Goal: Participate in discussion: Engage in conversation with other users on a specific topic

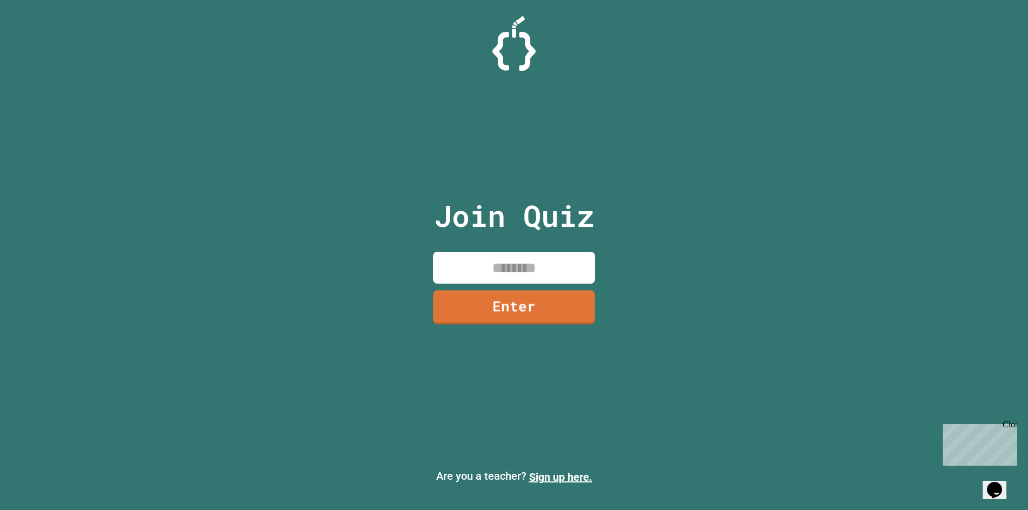
drag, startPoint x: 544, startPoint y: 252, endPoint x: 551, endPoint y: 242, distance: 11.9
click at [546, 252] on input at bounding box center [514, 268] width 162 height 32
type input "********"
click at [485, 314] on link "Enter" at bounding box center [514, 306] width 157 height 36
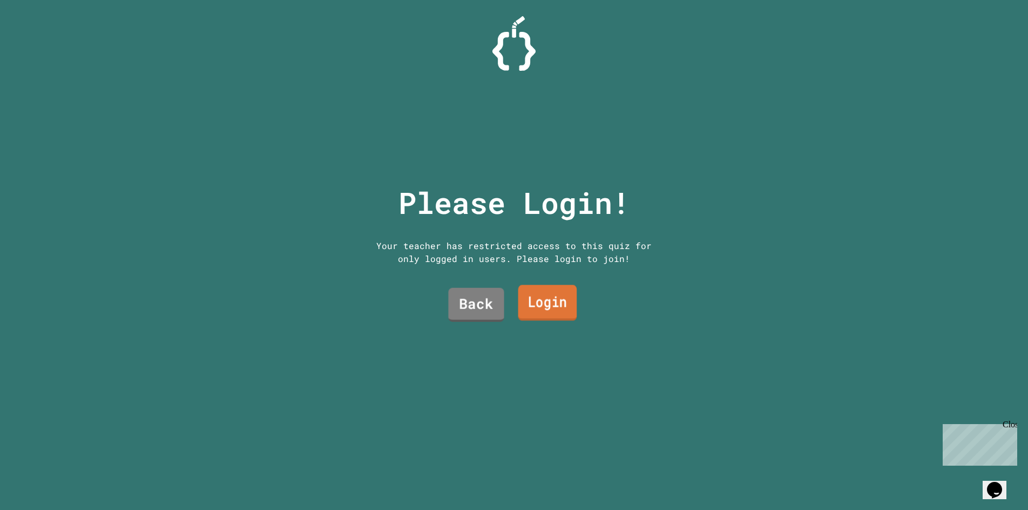
click at [528, 304] on link "Login" at bounding box center [547, 303] width 59 height 36
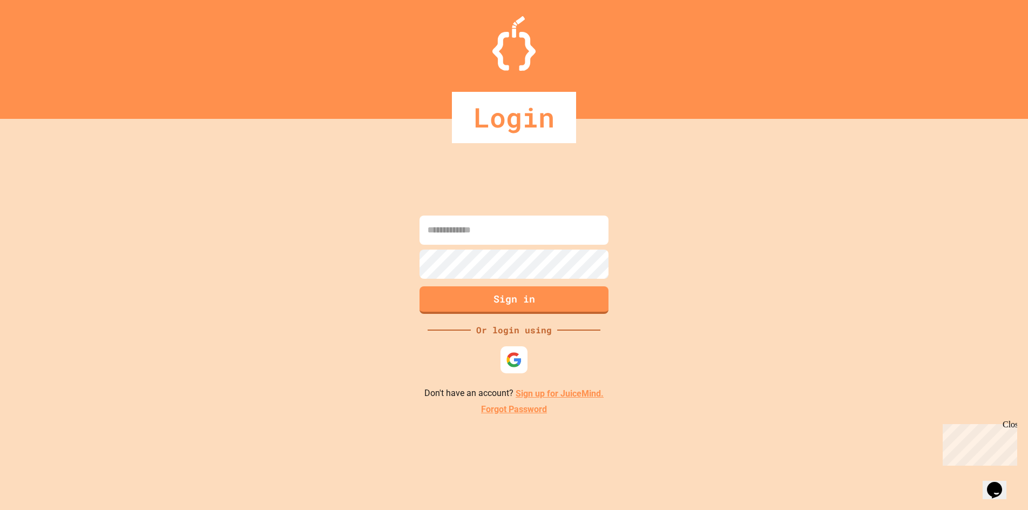
click at [519, 232] on input at bounding box center [514, 229] width 189 height 29
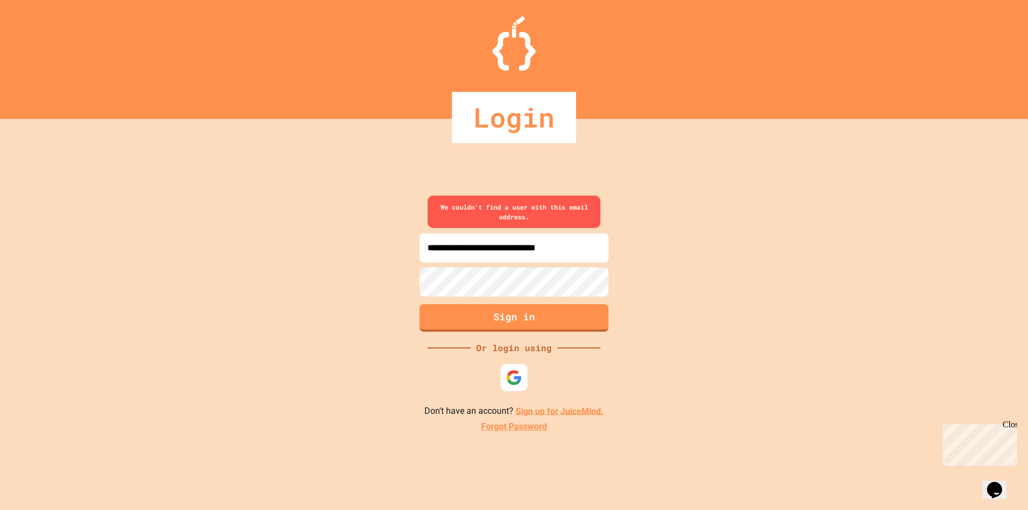
click at [498, 248] on input "**********" at bounding box center [514, 247] width 189 height 29
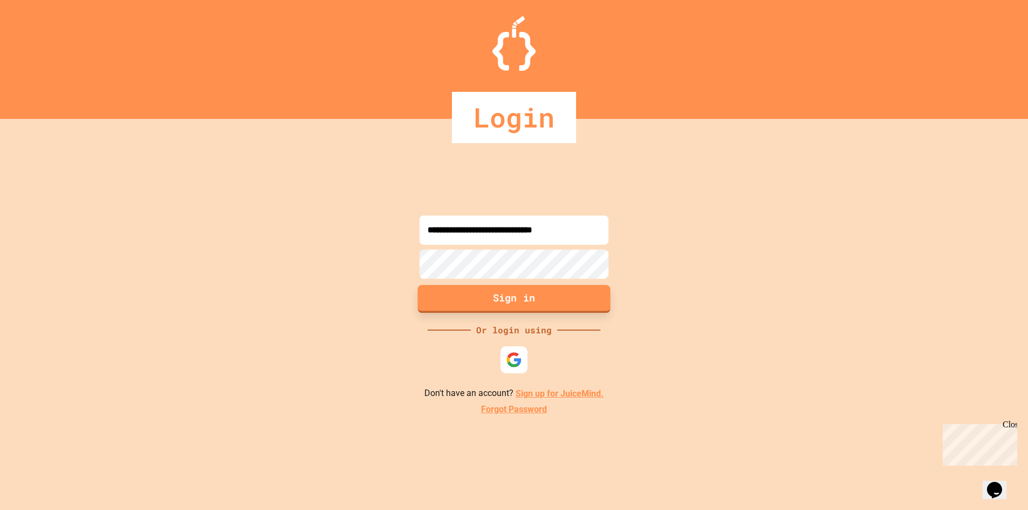
click at [511, 287] on button "Sign in" at bounding box center [514, 299] width 193 height 28
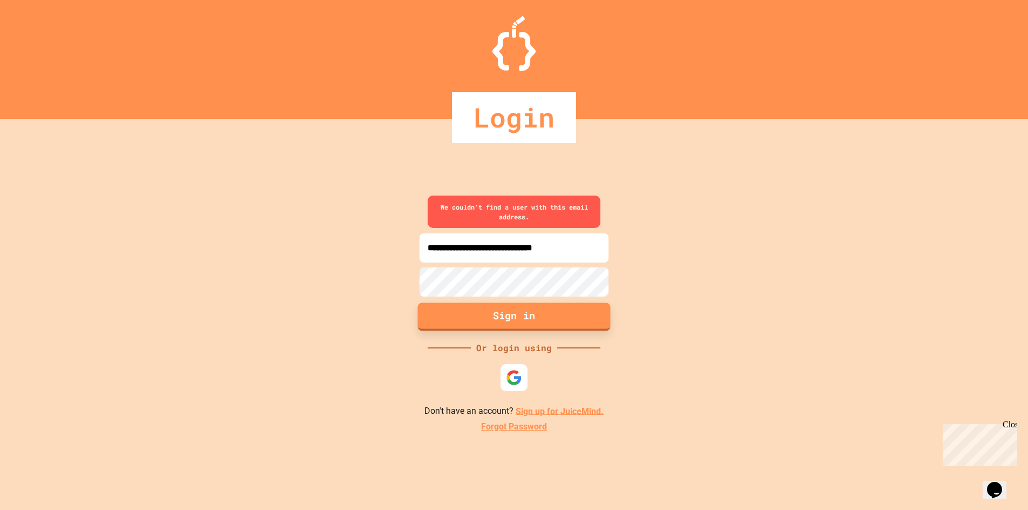
click at [540, 315] on button "Sign in" at bounding box center [514, 316] width 193 height 28
drag, startPoint x: 593, startPoint y: 248, endPoint x: 571, endPoint y: 262, distance: 26.2
click at [588, 251] on input "**********" at bounding box center [514, 247] width 189 height 29
drag, startPoint x: 478, startPoint y: 257, endPoint x: 468, endPoint y: 253, distance: 10.9
click at [468, 253] on input "**********" at bounding box center [514, 247] width 189 height 29
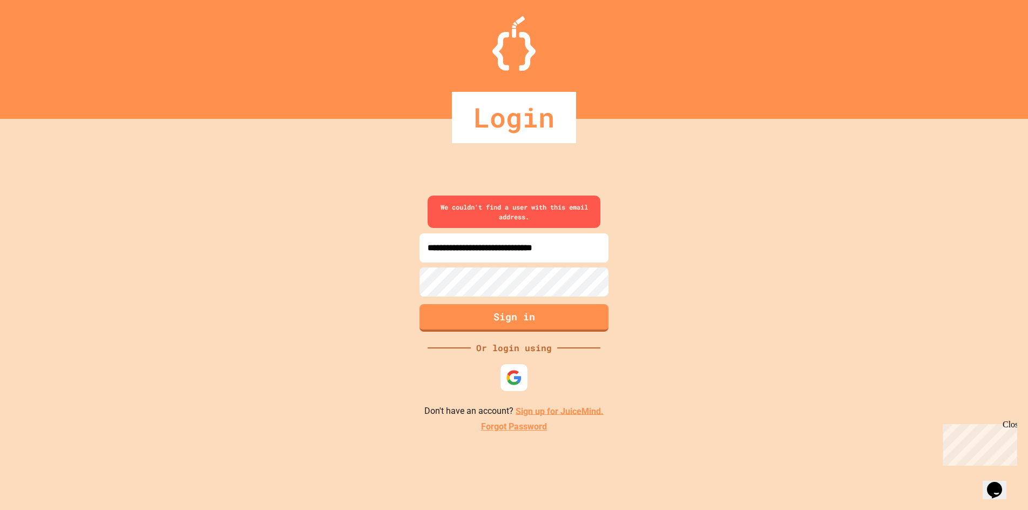
drag, startPoint x: 591, startPoint y: 248, endPoint x: 581, endPoint y: 247, distance: 10.4
click at [591, 248] on input "**********" at bounding box center [514, 247] width 189 height 29
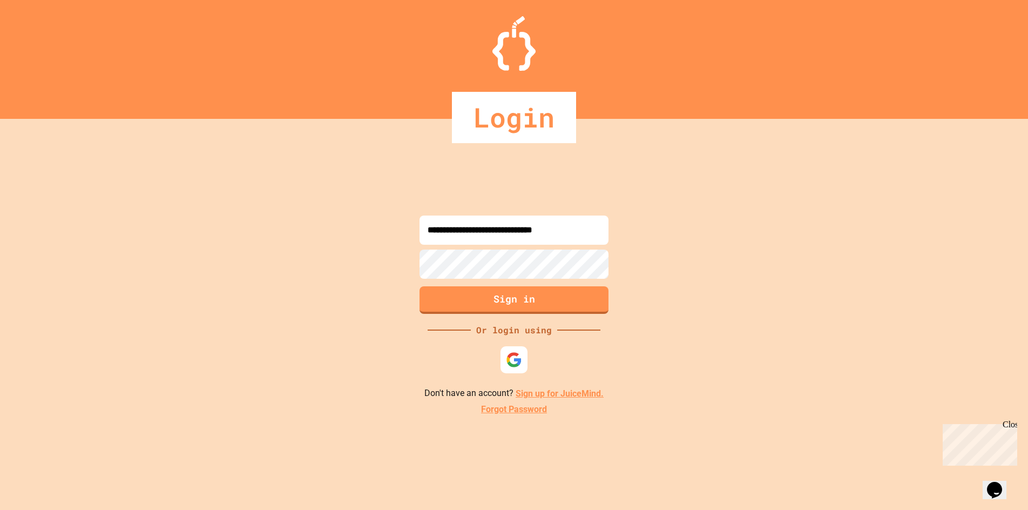
drag, startPoint x: 552, startPoint y: 317, endPoint x: 552, endPoint y: 312, distance: 5.4
click at [552, 314] on div "**********" at bounding box center [514, 314] width 1028 height 391
click at [548, 301] on button "Sign in" at bounding box center [514, 299] width 193 height 28
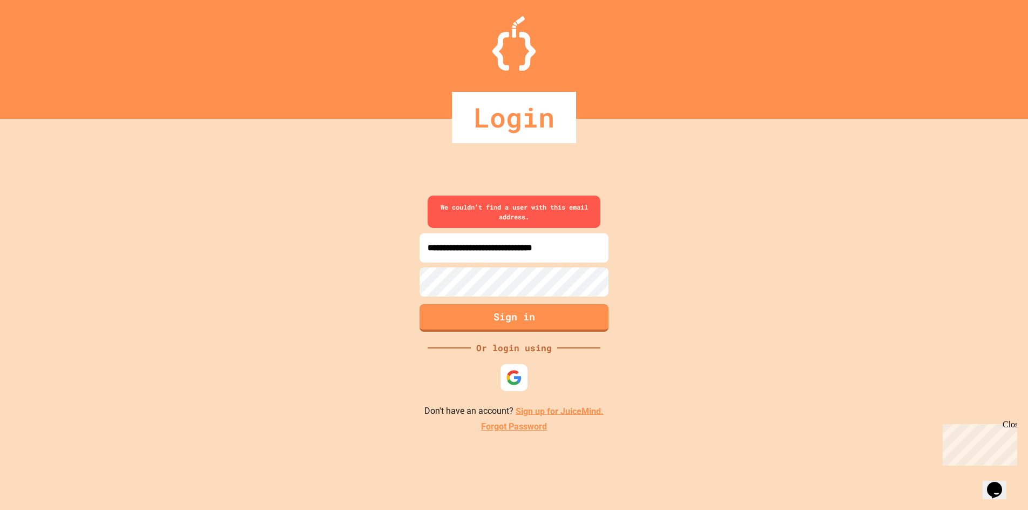
drag, startPoint x: 594, startPoint y: 252, endPoint x: 592, endPoint y: 235, distance: 17.4
click at [593, 250] on input "**********" at bounding box center [514, 247] width 189 height 29
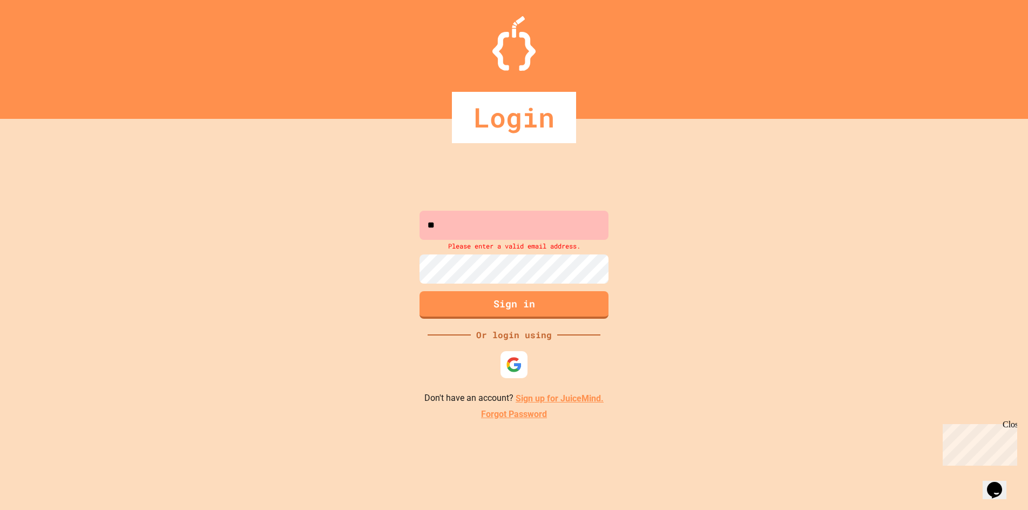
type input "*"
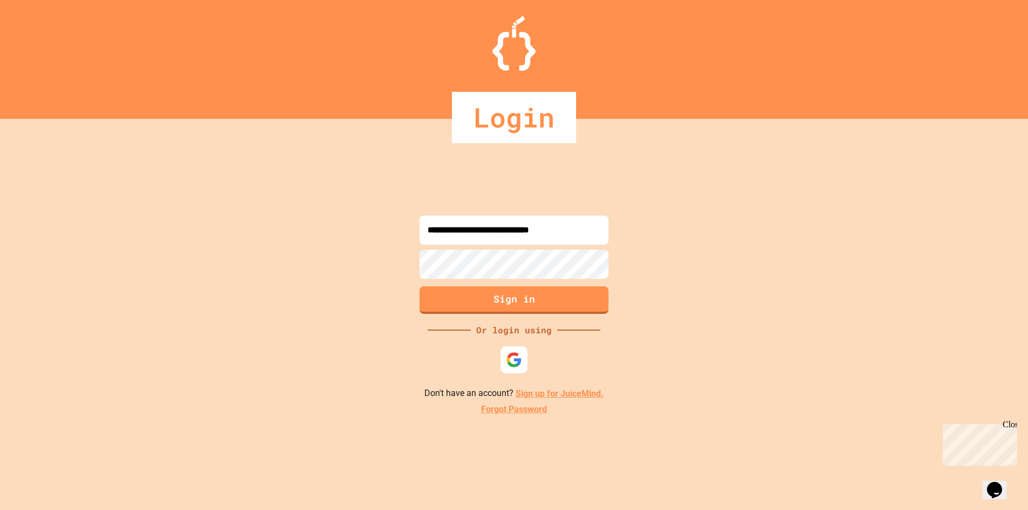
type input "**********"
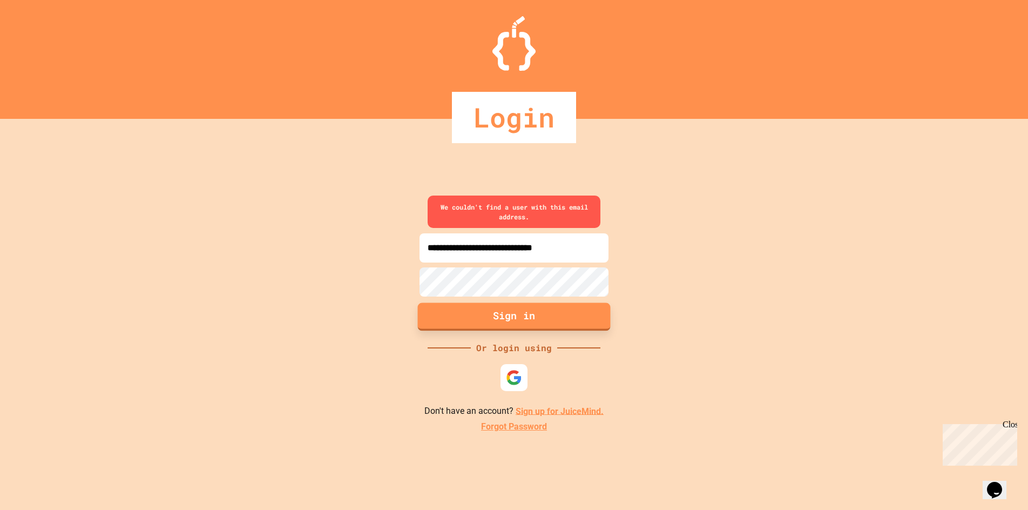
drag, startPoint x: 521, startPoint y: 317, endPoint x: 504, endPoint y: 307, distance: 19.4
click at [516, 314] on button "Sign in" at bounding box center [514, 316] width 193 height 28
click at [430, 248] on input "**********" at bounding box center [514, 247] width 189 height 29
click at [532, 309] on button "Sign in" at bounding box center [514, 316] width 193 height 28
click at [535, 312] on button "Sign in" at bounding box center [514, 316] width 193 height 28
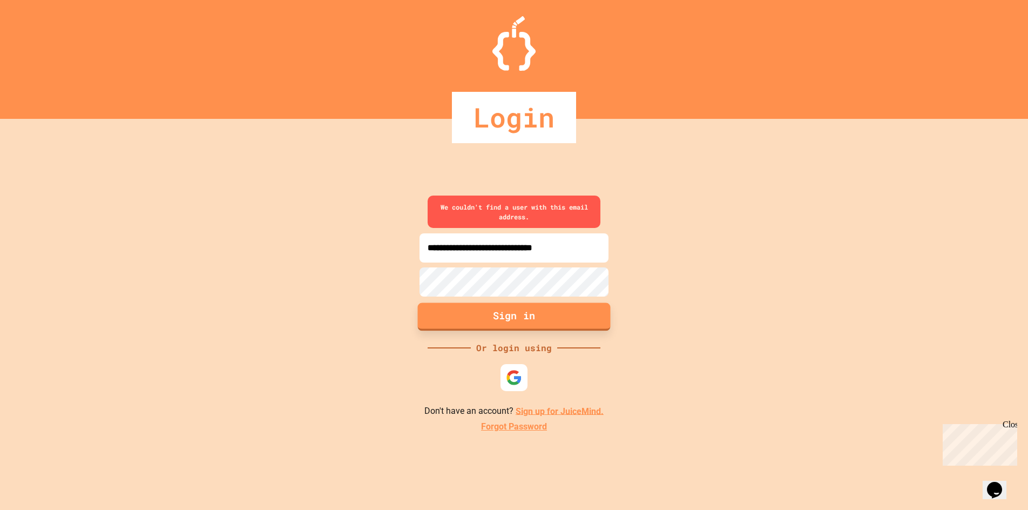
drag, startPoint x: 539, startPoint y: 321, endPoint x: 533, endPoint y: 341, distance: 21.5
click at [538, 326] on button "Sign in" at bounding box center [514, 316] width 193 height 28
click at [518, 375] on img at bounding box center [514, 377] width 18 height 18
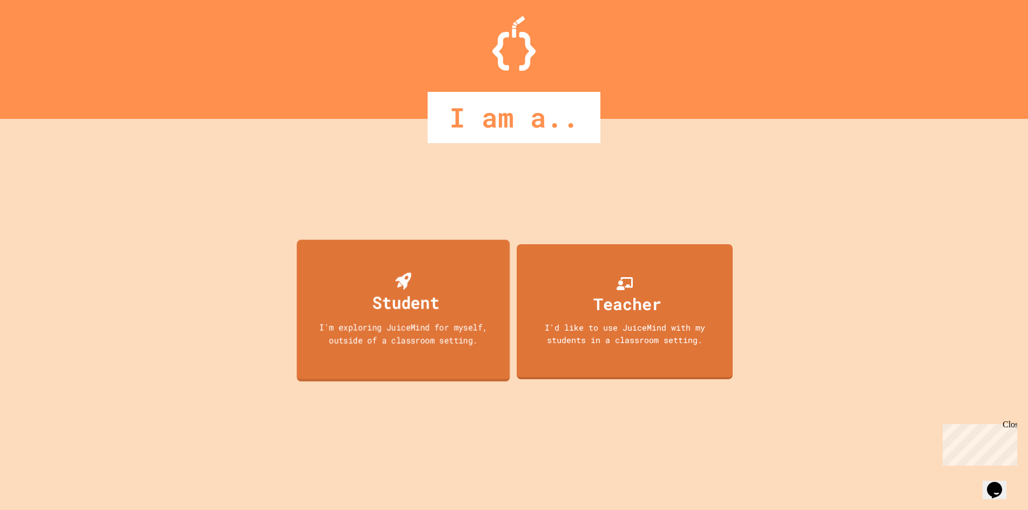
click at [440, 308] on div "Student" at bounding box center [406, 301] width 67 height 25
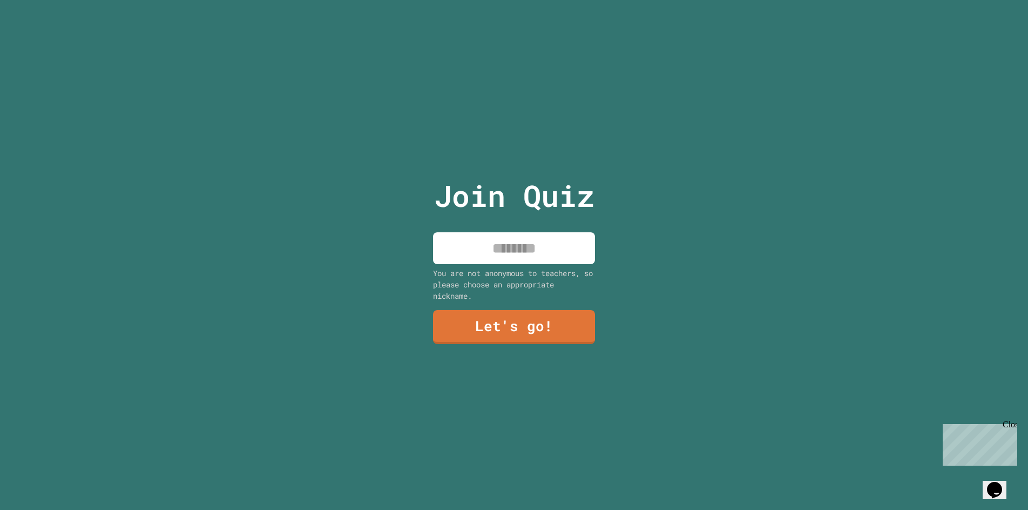
click at [496, 249] on input at bounding box center [514, 248] width 162 height 32
type input "*****"
drag, startPoint x: 469, startPoint y: 370, endPoint x: 476, endPoint y: 350, distance: 20.7
click at [471, 366] on div "Join Quiz ***** You are not anonymous to teachers, so please choose an appropri…" at bounding box center [514, 255] width 182 height 510
drag, startPoint x: 457, startPoint y: 292, endPoint x: 450, endPoint y: 298, distance: 9.2
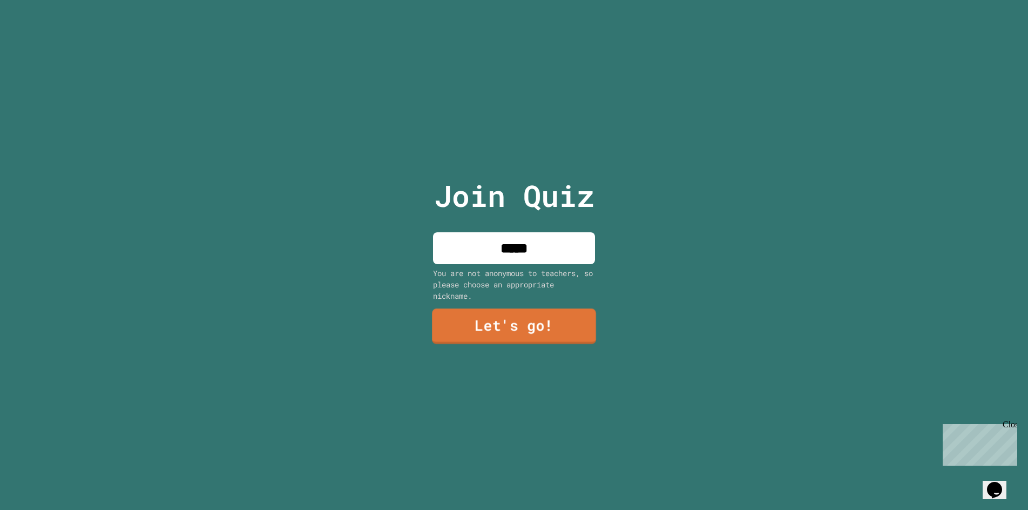
click at [451, 296] on div "You are not anonymous to teachers, so please choose an appropriate nickname." at bounding box center [514, 284] width 162 height 34
click at [450, 320] on link "Let's go!" at bounding box center [513, 326] width 165 height 36
click at [514, 0] on div at bounding box center [514, 0] width 0 height 0
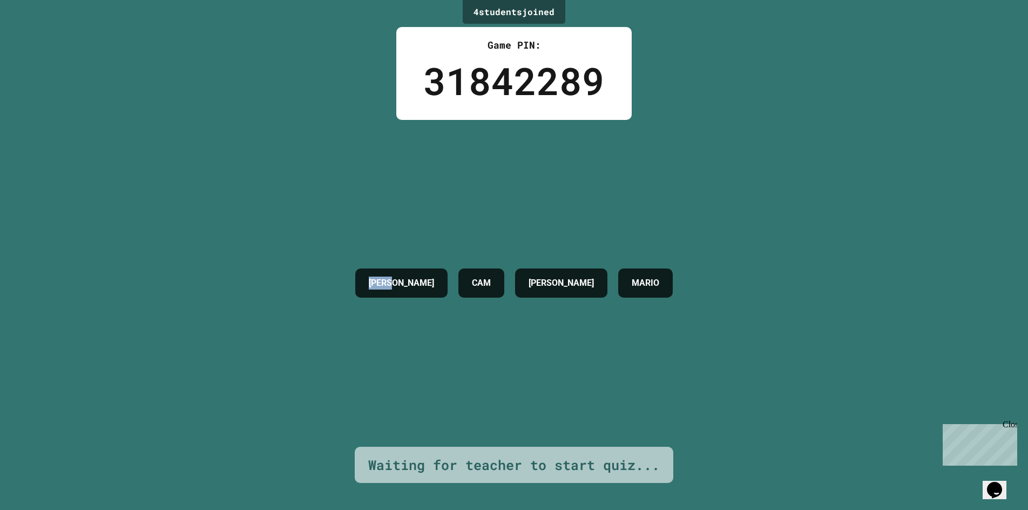
drag, startPoint x: 411, startPoint y: 280, endPoint x: 405, endPoint y: 274, distance: 9.2
click at [350, 268] on div "[PERSON_NAME] [PERSON_NAME]" at bounding box center [514, 283] width 328 height 40
click at [458, 278] on div "CAM" at bounding box center [481, 282] width 46 height 29
drag, startPoint x: 523, startPoint y: 283, endPoint x: 506, endPoint y: 280, distance: 17.6
click at [515, 281] on div "[PERSON_NAME]" at bounding box center [561, 282] width 92 height 29
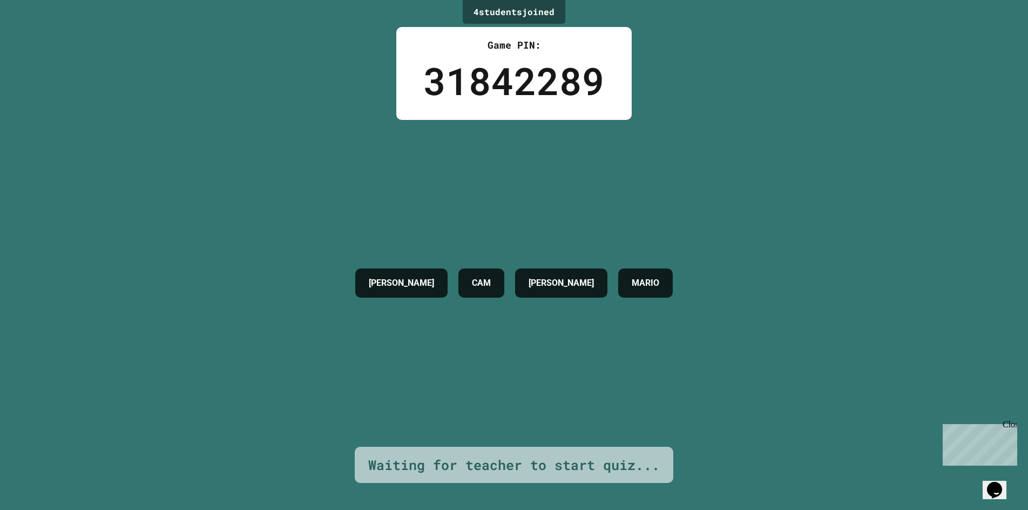
drag, startPoint x: 535, startPoint y: 282, endPoint x: 542, endPoint y: 283, distance: 7.1
click at [538, 283] on h4 "[PERSON_NAME]" at bounding box center [561, 282] width 65 height 13
drag, startPoint x: 571, startPoint y: 281, endPoint x: 553, endPoint y: 279, distance: 17.5
click at [560, 280] on div "[PERSON_NAME] [PERSON_NAME]" at bounding box center [514, 283] width 328 height 40
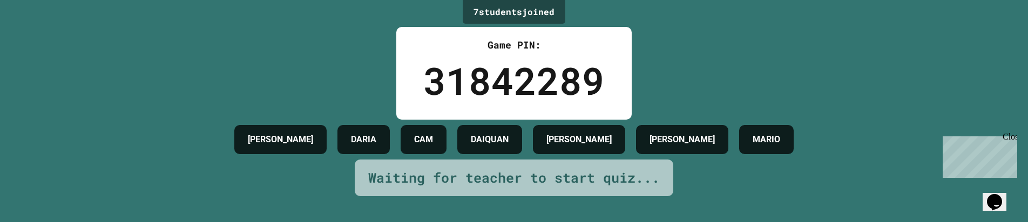
drag, startPoint x: 329, startPoint y: 214, endPoint x: 284, endPoint y: 31, distance: 188.1
click at [309, 153] on div "7 student s joined Game PIN: 31842289 [PERSON_NAME] [PERSON_NAME] CAM [PERSON_N…" at bounding box center [514, 111] width 1028 height 222
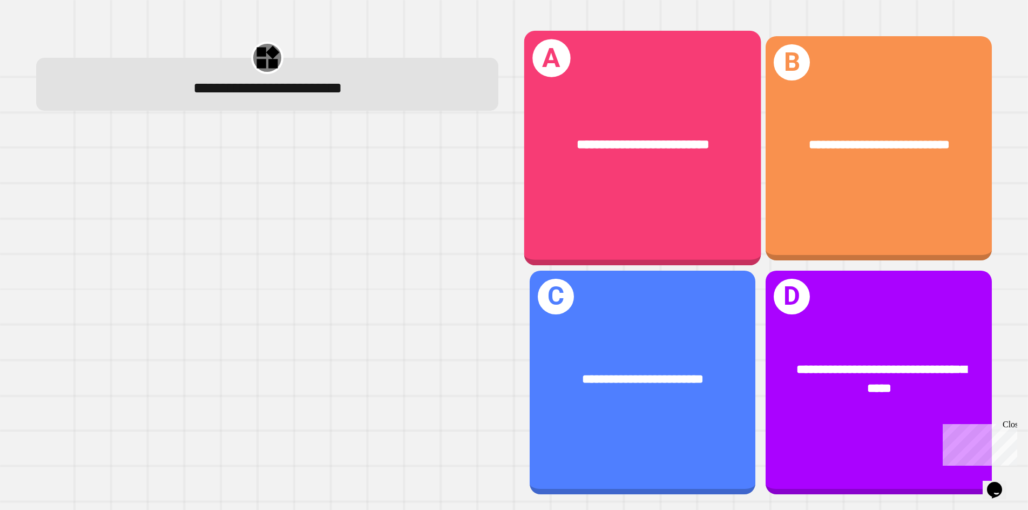
click at [639, 198] on div "**********" at bounding box center [642, 148] width 237 height 235
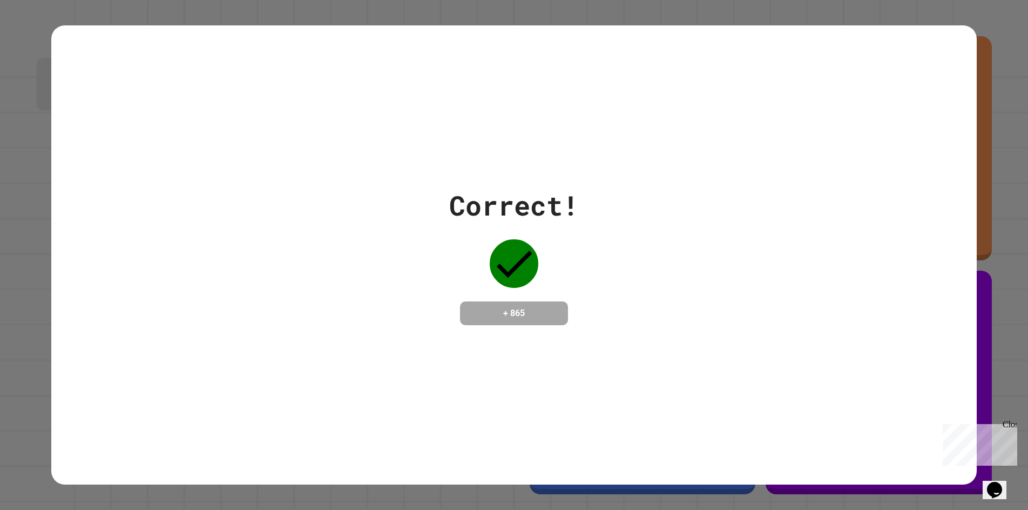
drag, startPoint x: 605, startPoint y: 292, endPoint x: 601, endPoint y: 296, distance: 5.7
click at [604, 296] on div "Correct! + 865" at bounding box center [513, 255] width 925 height 140
click at [598, 303] on div "Correct! + 865" at bounding box center [513, 255] width 925 height 140
drag, startPoint x: 580, startPoint y: 313, endPoint x: 554, endPoint y: 339, distance: 37.0
click at [578, 315] on div "Correct! + 865" at bounding box center [513, 255] width 925 height 140
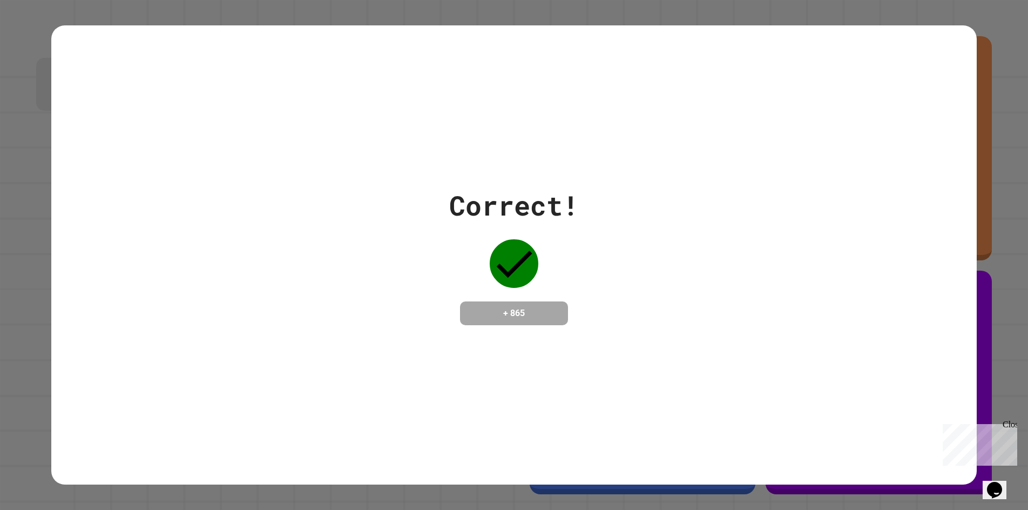
drag, startPoint x: 550, startPoint y: 246, endPoint x: 500, endPoint y: 237, distance: 50.4
click at [518, 240] on div "Correct! + 865" at bounding box center [513, 255] width 925 height 140
click at [361, 259] on div "Correct! + 865" at bounding box center [513, 255] width 925 height 140
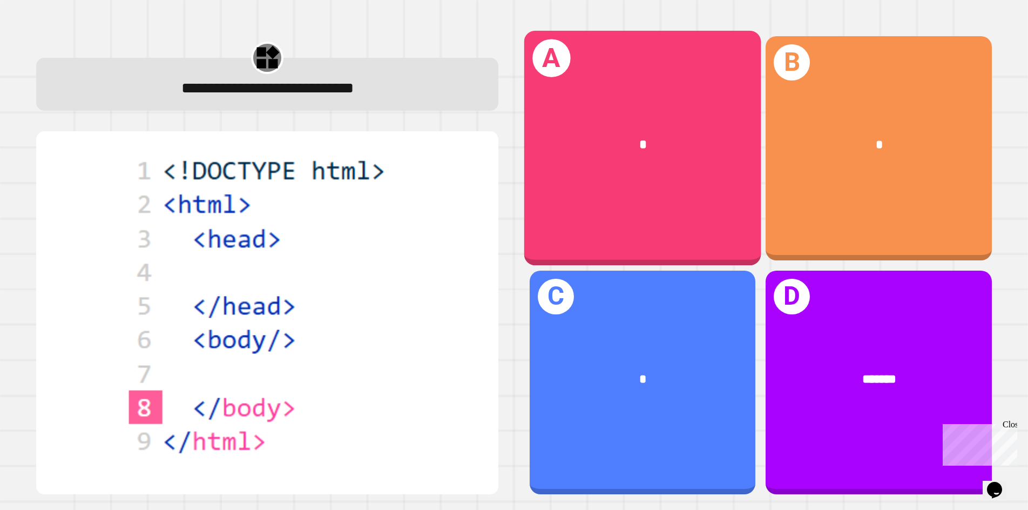
click at [683, 138] on div "*" at bounding box center [643, 146] width 185 height 20
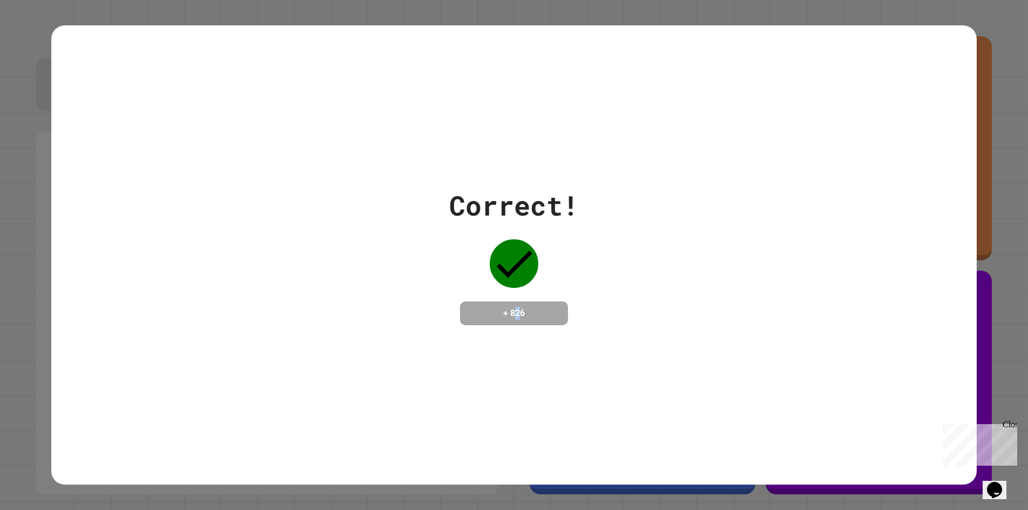
drag, startPoint x: 520, startPoint y: 357, endPoint x: 506, endPoint y: 307, distance: 52.1
click at [510, 313] on div "Correct! + 826" at bounding box center [513, 254] width 925 height 459
click at [700, 273] on div "Correct! + 826" at bounding box center [513, 255] width 925 height 140
click at [699, 274] on div "Correct! + 826" at bounding box center [513, 255] width 925 height 140
click at [700, 274] on div "Correct! + 826" at bounding box center [513, 255] width 925 height 140
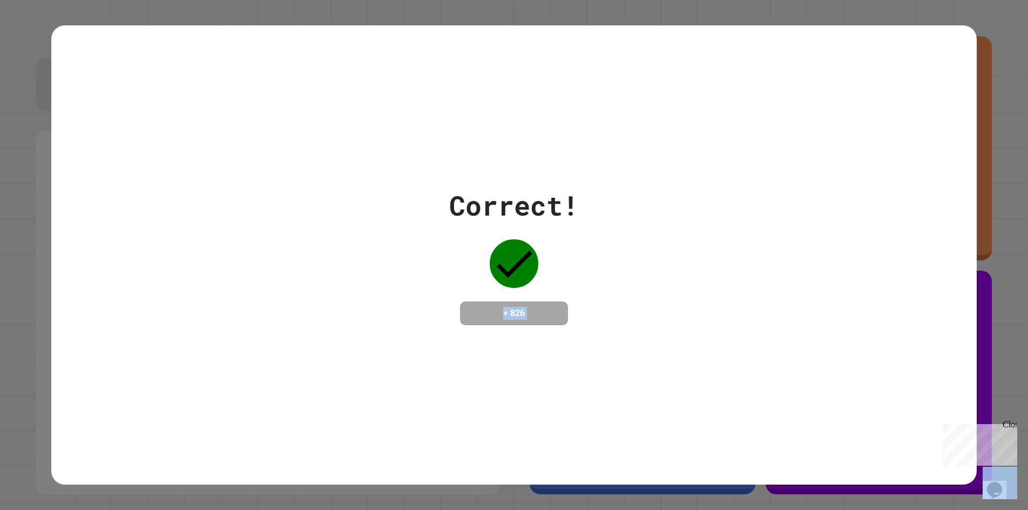
click at [701, 275] on div "Correct! + 826" at bounding box center [513, 255] width 925 height 140
click at [700, 278] on div "Correct! + 826" at bounding box center [513, 255] width 925 height 140
click at [700, 285] on div "Correct! + 826" at bounding box center [513, 255] width 925 height 140
click at [699, 287] on div "Correct! + 826" at bounding box center [513, 255] width 925 height 140
click at [698, 288] on div "Correct! + 826" at bounding box center [513, 255] width 925 height 140
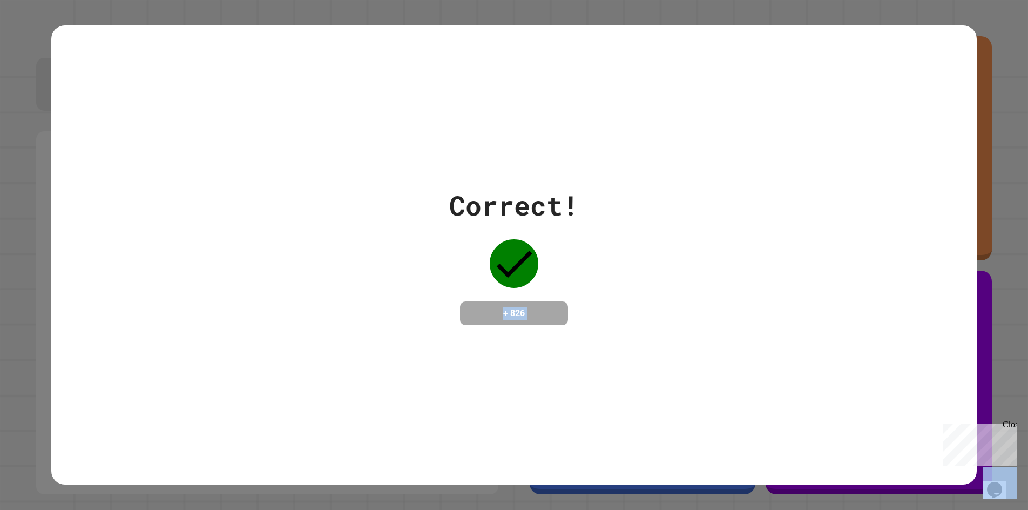
click at [698, 288] on div "Correct! + 826" at bounding box center [513, 255] width 925 height 140
click at [695, 290] on div "Correct! + 826" at bounding box center [513, 255] width 925 height 140
click at [695, 288] on div "Correct! + 826" at bounding box center [513, 255] width 925 height 140
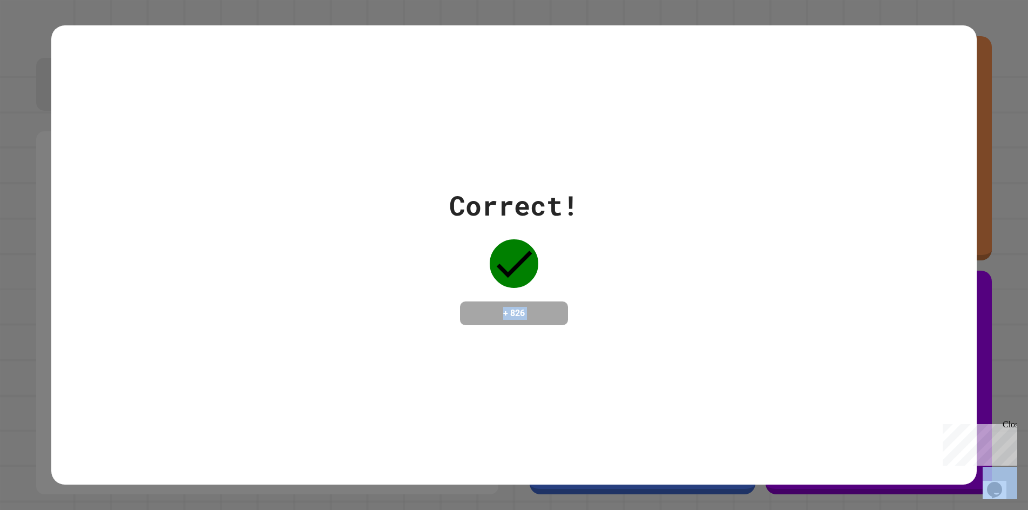
click at [695, 288] on div "Correct! + 826" at bounding box center [513, 255] width 925 height 140
drag, startPoint x: 695, startPoint y: 288, endPoint x: 716, endPoint y: 282, distance: 21.9
drag, startPoint x: 717, startPoint y: 282, endPoint x: 722, endPoint y: 283, distance: 5.5
drag, startPoint x: 724, startPoint y: 283, endPoint x: 449, endPoint y: 314, distance: 276.6
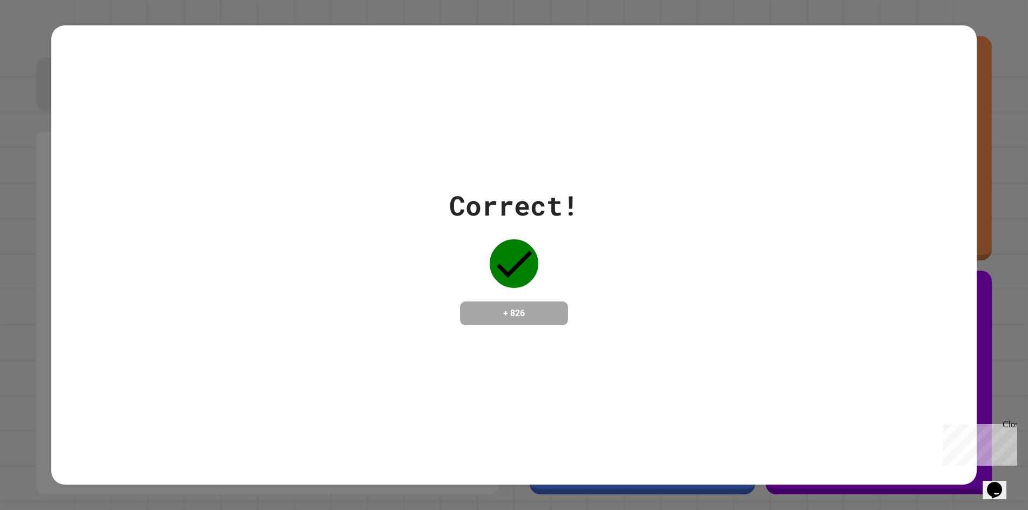
drag, startPoint x: 449, startPoint y: 314, endPoint x: 411, endPoint y: 310, distance: 38.5
drag, startPoint x: 411, startPoint y: 310, endPoint x: 408, endPoint y: 305, distance: 6.3
click at [408, 307] on div "Correct! + 826" at bounding box center [513, 255] width 925 height 140
click at [408, 305] on div "Correct! + 826" at bounding box center [513, 255] width 925 height 140
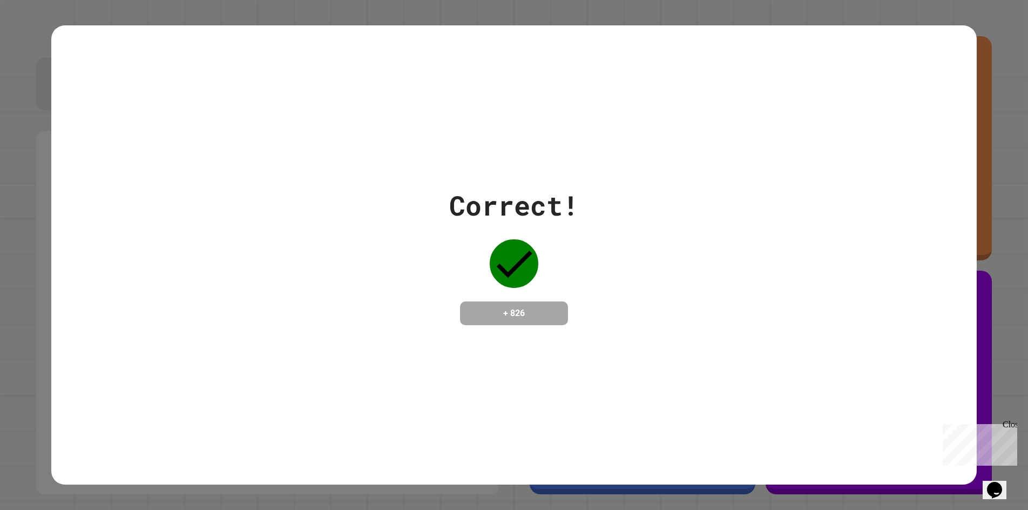
drag, startPoint x: 267, startPoint y: 180, endPoint x: 255, endPoint y: 188, distance: 14.4
click at [251, 187] on div "Correct! + 826" at bounding box center [513, 255] width 925 height 140
drag, startPoint x: 294, startPoint y: 254, endPoint x: 282, endPoint y: 23, distance: 231.9
click at [720, 392] on div "Correct! + 826" at bounding box center [513, 254] width 925 height 459
click at [719, 397] on div "Correct! + 826" at bounding box center [513, 254] width 925 height 459
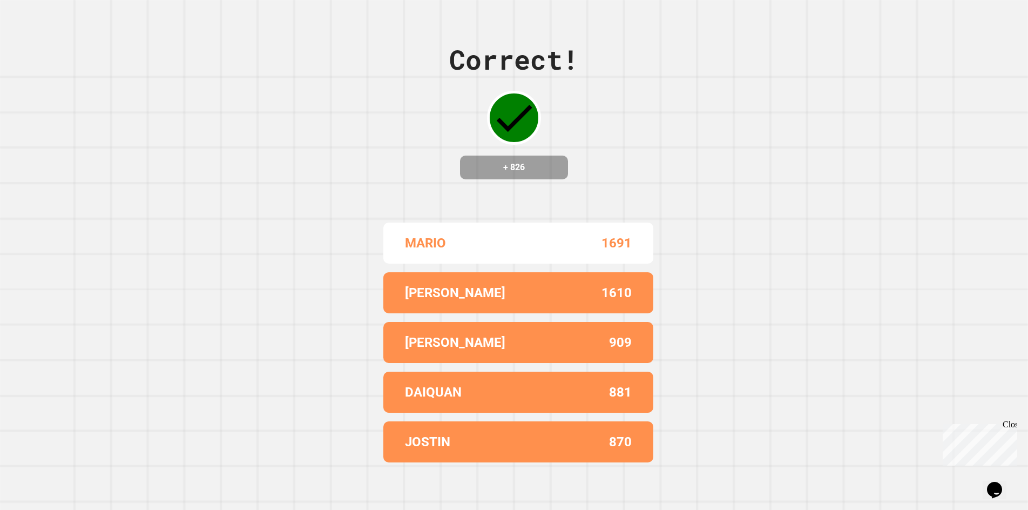
drag, startPoint x: 747, startPoint y: 435, endPoint x: 680, endPoint y: 175, distance: 268.1
click at [680, 175] on div "Correct! + 826 MARIO 1691 [PERSON_NAME] 1610 JALIL 909 DAIQUAN 881 JOSTIN 870" at bounding box center [514, 255] width 1028 height 510
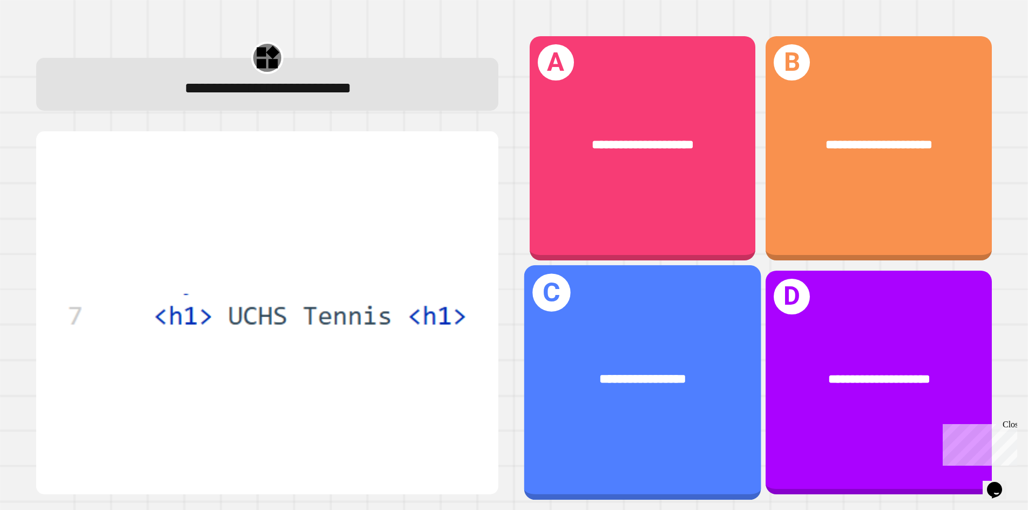
click at [659, 350] on div "**********" at bounding box center [642, 379] width 237 height 72
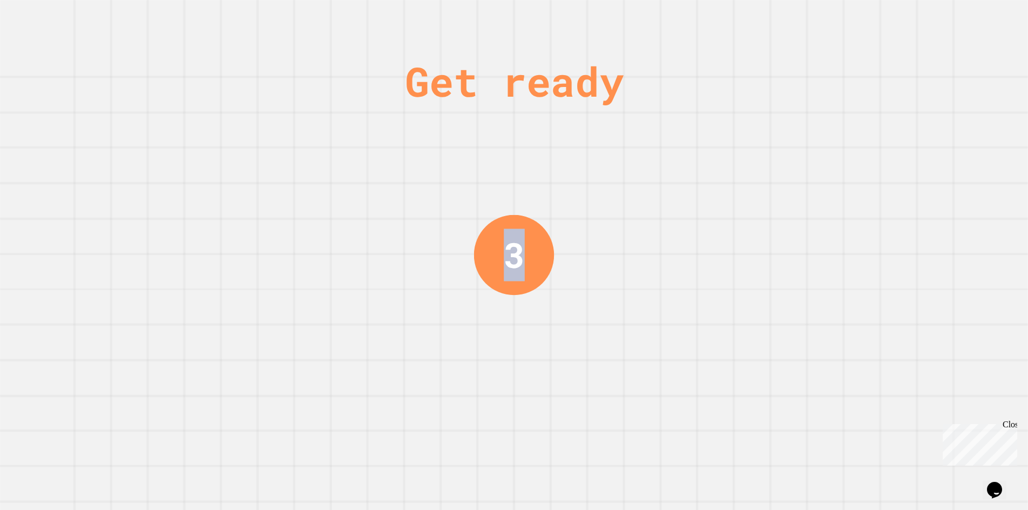
drag, startPoint x: 692, startPoint y: 337, endPoint x: 682, endPoint y: 331, distance: 12.1
click at [690, 339] on div "Get ready 3" at bounding box center [514, 255] width 1028 height 510
drag, startPoint x: 652, startPoint y: 317, endPoint x: 630, endPoint y: 259, distance: 62.4
click at [643, 302] on div "Get ready 2" at bounding box center [514, 255] width 1028 height 510
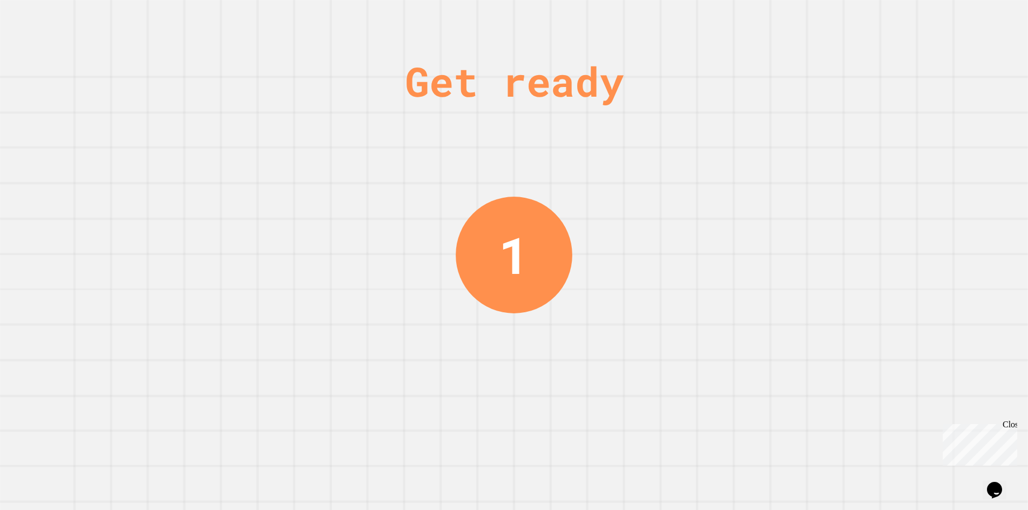
click at [566, 180] on div "Get ready 1" at bounding box center [514, 255] width 1028 height 510
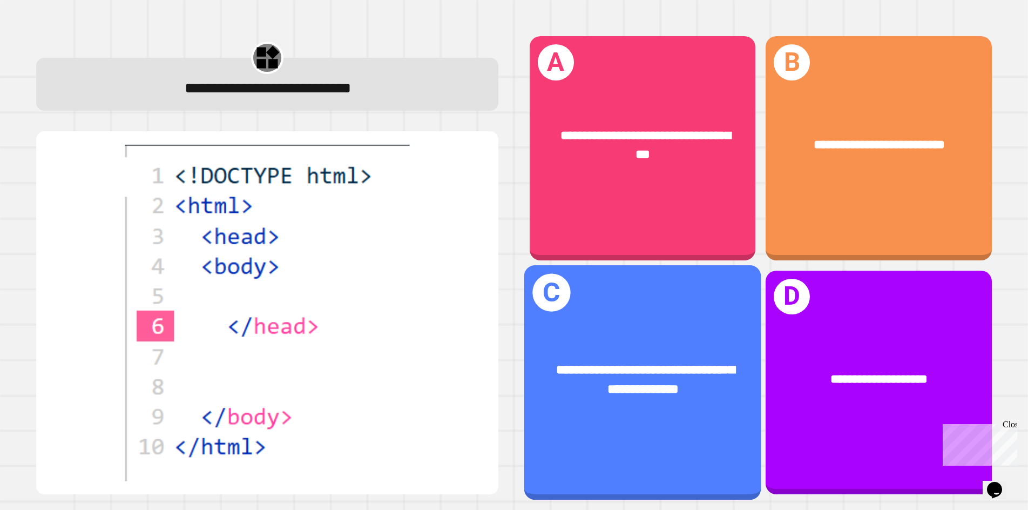
click at [593, 334] on div "**********" at bounding box center [642, 379] width 237 height 91
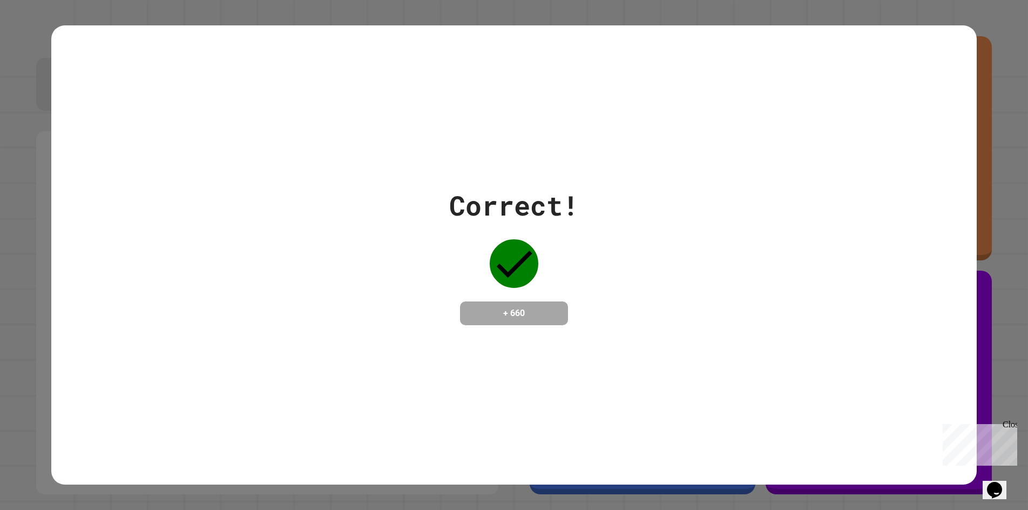
click at [1003, 429] on span "Close" at bounding box center [1012, 424] width 19 height 9
drag, startPoint x: 1006, startPoint y: 476, endPoint x: 1222, endPoint y: 726, distance: 330.0
click at [1003, 481] on icon "Opens Chat This icon Opens the chat window." at bounding box center [994, 489] width 17 height 17
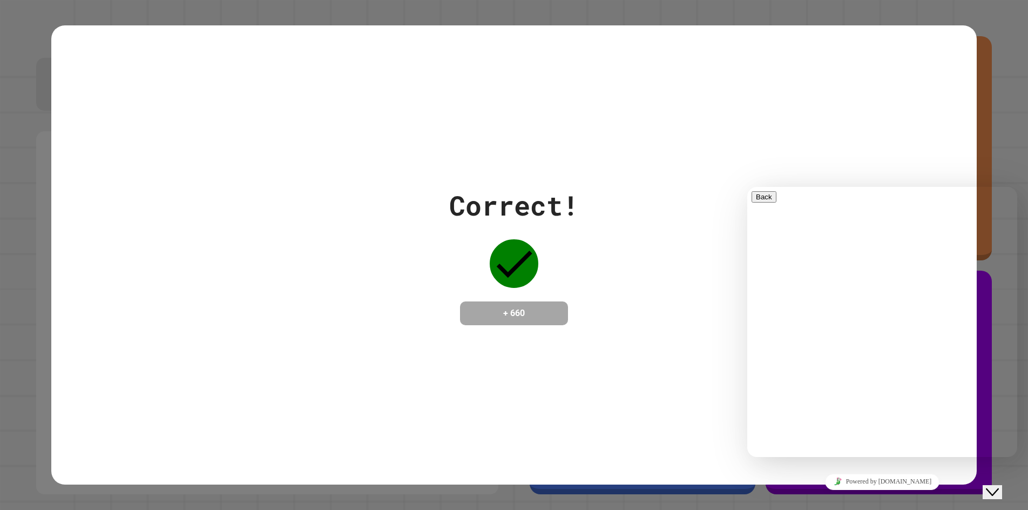
click at [869, 286] on p "We typically reply in a few minutes" at bounding box center [882, 291] width 261 height 10
click at [747, 187] on div "Rate this chat Upload File Insert emoji" at bounding box center [747, 187] width 0 height 0
click at [747, 187] on textarea at bounding box center [747, 187] width 0 height 0
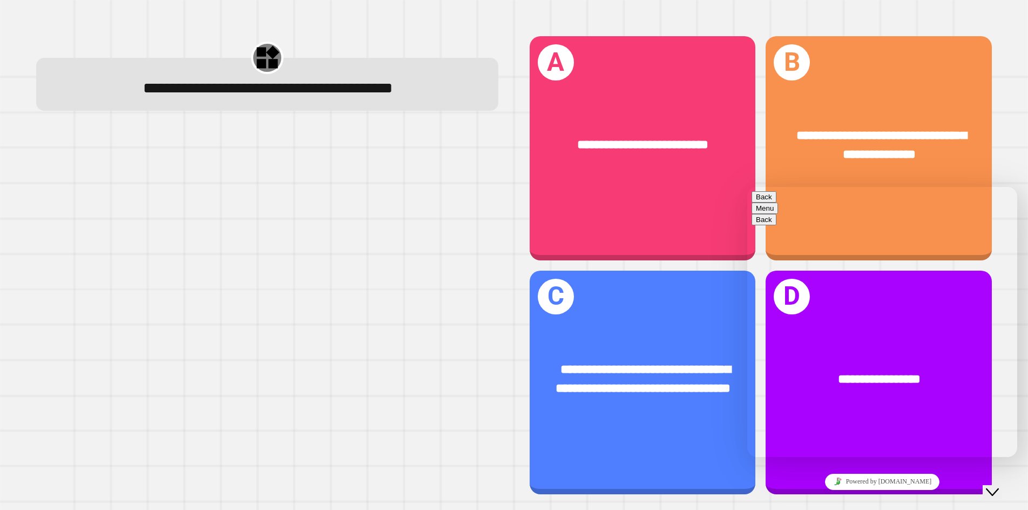
type textarea "**********"
drag, startPoint x: 762, startPoint y: 202, endPoint x: 756, endPoint y: 192, distance: 11.1
click at [760, 193] on div "Back Menu" at bounding box center [882, 206] width 261 height 31
click at [766, 201] on button "Back" at bounding box center [764, 196] width 25 height 11
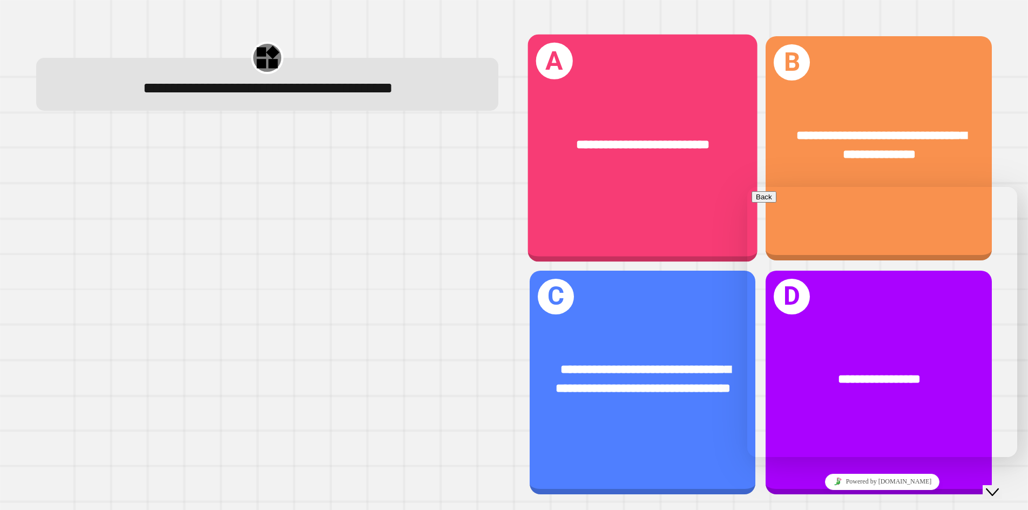
click at [309, 127] on div "**********" at bounding box center [268, 265] width 494 height 489
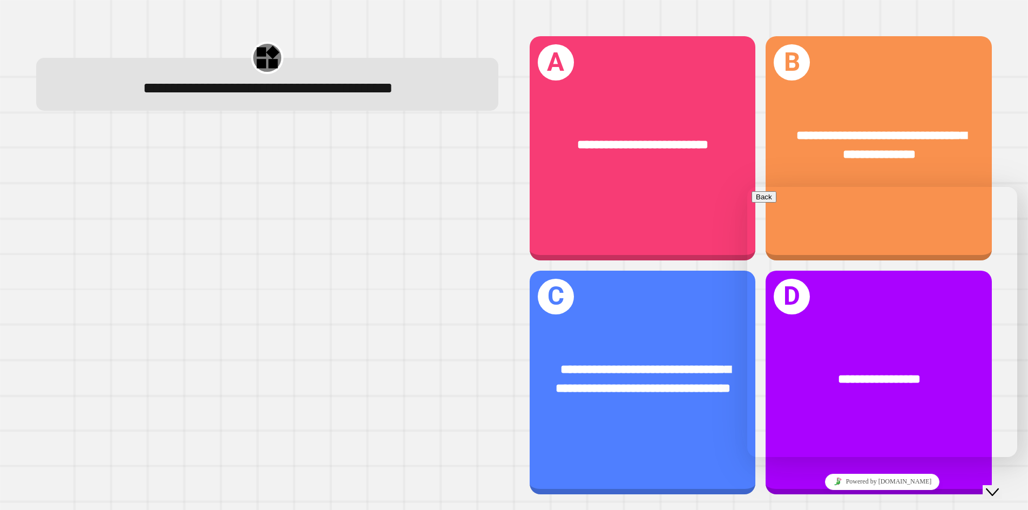
drag, startPoint x: 357, startPoint y: 221, endPoint x: 377, endPoint y: 233, distance: 22.8
click at [373, 235] on div at bounding box center [267, 312] width 463 height 363
click at [1001, 491] on button "Close Chat This icon closes the chat window." at bounding box center [992, 492] width 19 height 14
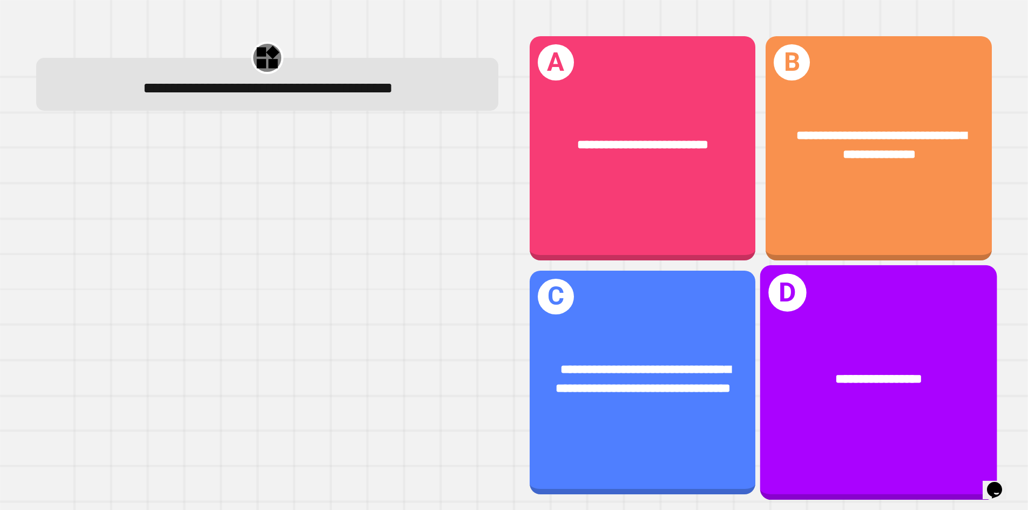
click at [799, 323] on div "**********" at bounding box center [878, 382] width 237 height 235
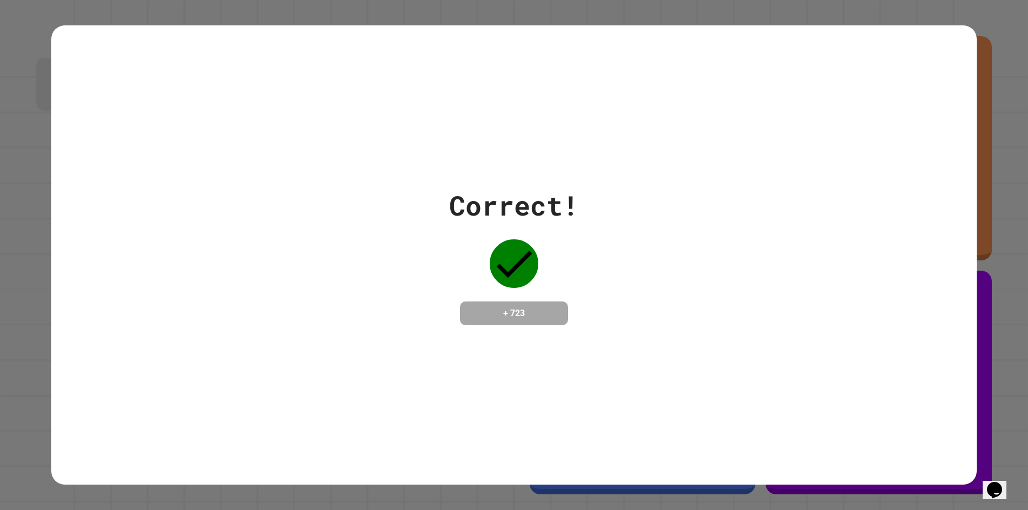
drag, startPoint x: 693, startPoint y: 245, endPoint x: 687, endPoint y: 226, distance: 20.5
click at [688, 230] on div "Correct! + 723" at bounding box center [513, 255] width 925 height 140
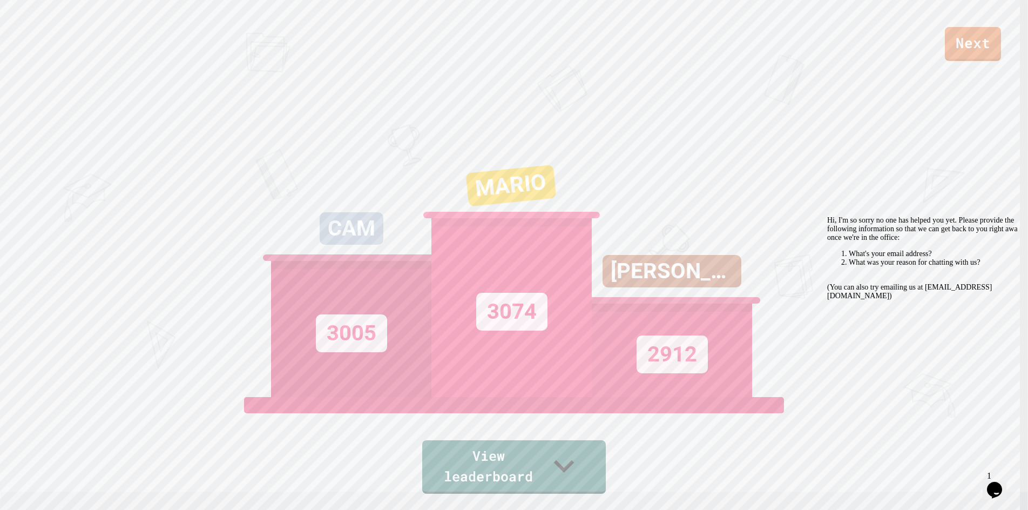
drag, startPoint x: 519, startPoint y: 229, endPoint x: 515, endPoint y: 225, distance: 6.1
click at [517, 228] on div "3074" at bounding box center [511, 307] width 160 height 179
click at [515, 225] on div "MARIO" at bounding box center [511, 193] width 230 height 119
click at [512, 221] on div "MARIO" at bounding box center [511, 194] width 169 height 70
click at [511, 217] on div "MARIO" at bounding box center [511, 193] width 230 height 119
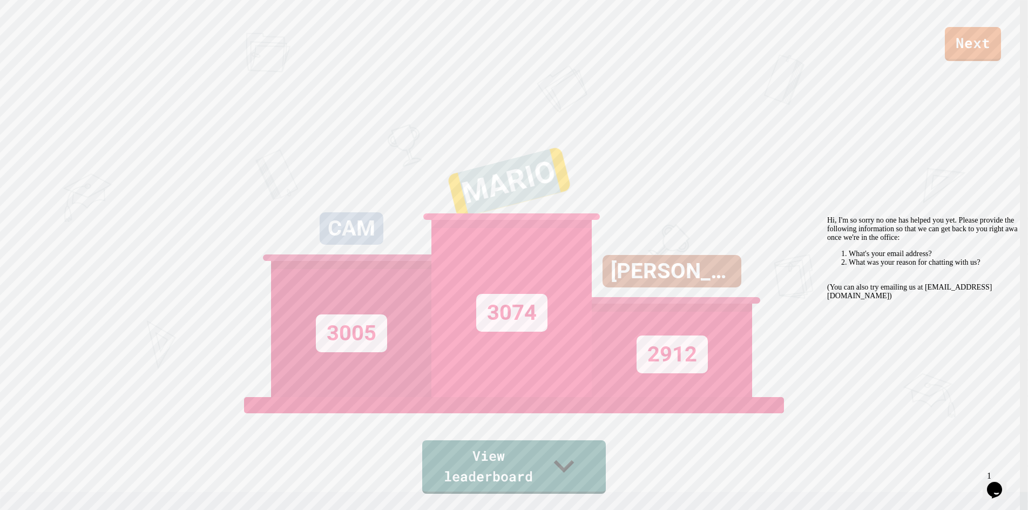
click at [511, 217] on div "MARIO" at bounding box center [509, 182] width 125 height 72
click at [511, 209] on div "MARIO" at bounding box center [512, 183] width 115 height 53
click at [511, 215] on div "MARIO" at bounding box center [514, 184] width 104 height 60
click at [532, 200] on div "MARIO" at bounding box center [509, 182] width 125 height 72
click at [532, 200] on div "MARIO" at bounding box center [512, 183] width 115 height 53
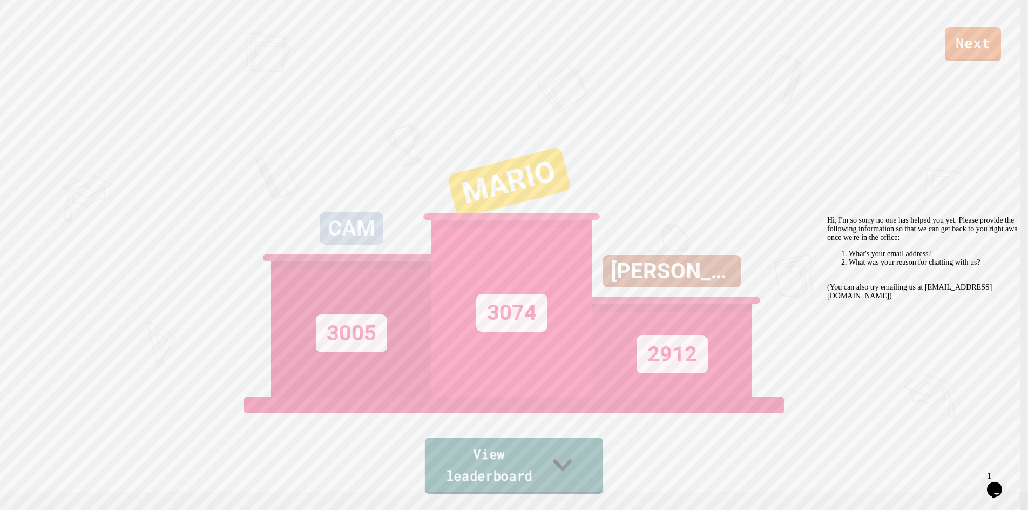
drag, startPoint x: 533, startPoint y: 478, endPoint x: 529, endPoint y: 463, distance: 15.7
click at [532, 481] on link "View leaderboard" at bounding box center [514, 465] width 178 height 56
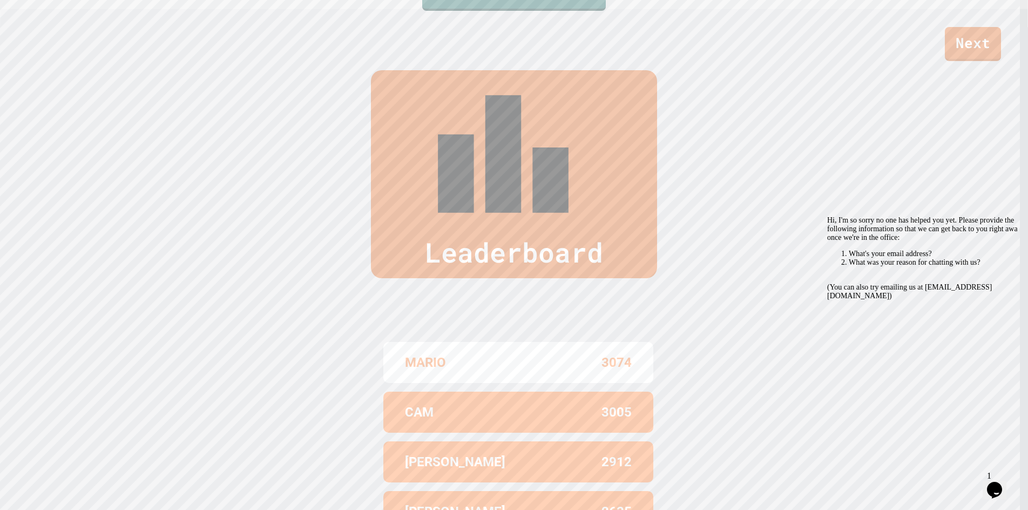
scroll to position [506, 0]
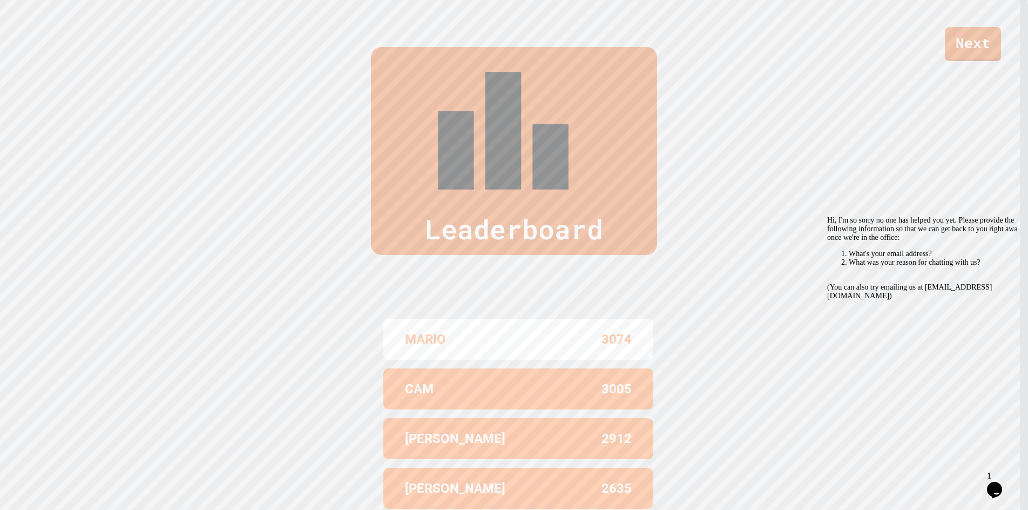
drag, startPoint x: 432, startPoint y: 411, endPoint x: 397, endPoint y: 420, distance: 36.5
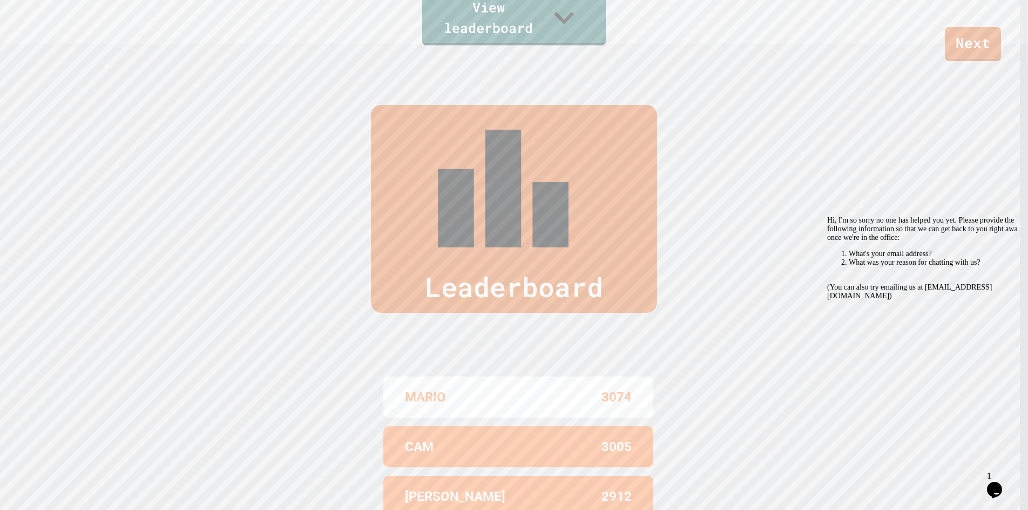
drag, startPoint x: 427, startPoint y: 440, endPoint x: 411, endPoint y: 356, distance: 85.6
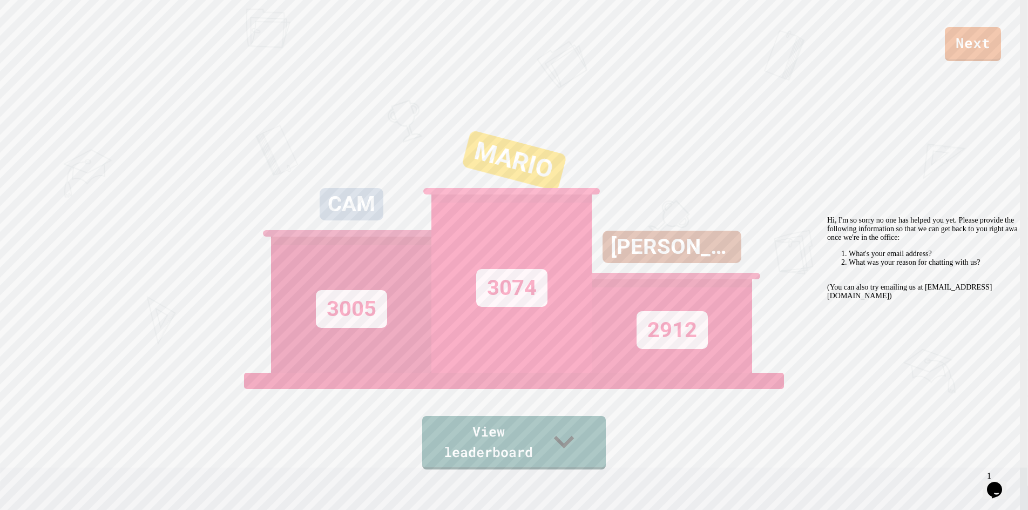
scroll to position [0, 0]
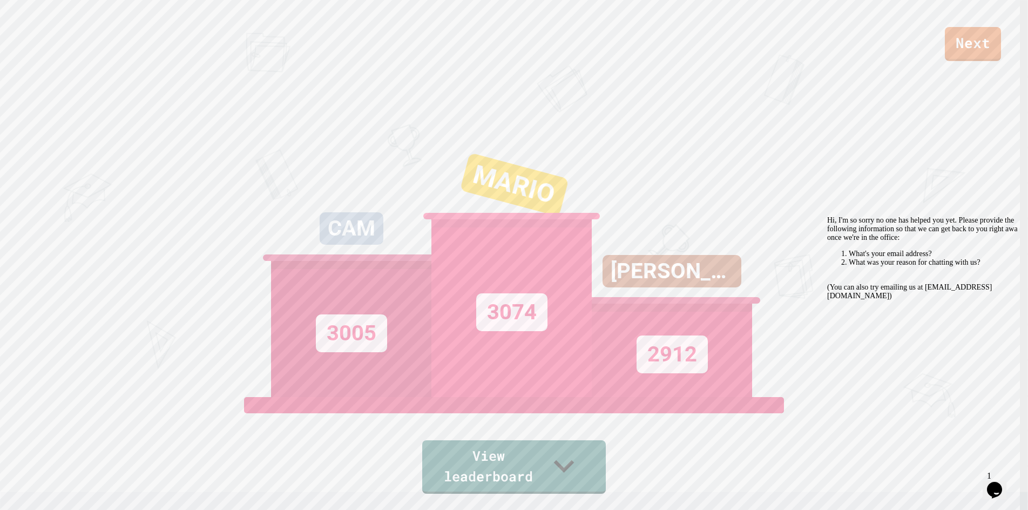
click at [1003, 489] on div "Opens Chat This icon Opens the chat window." at bounding box center [994, 489] width 17 height 17
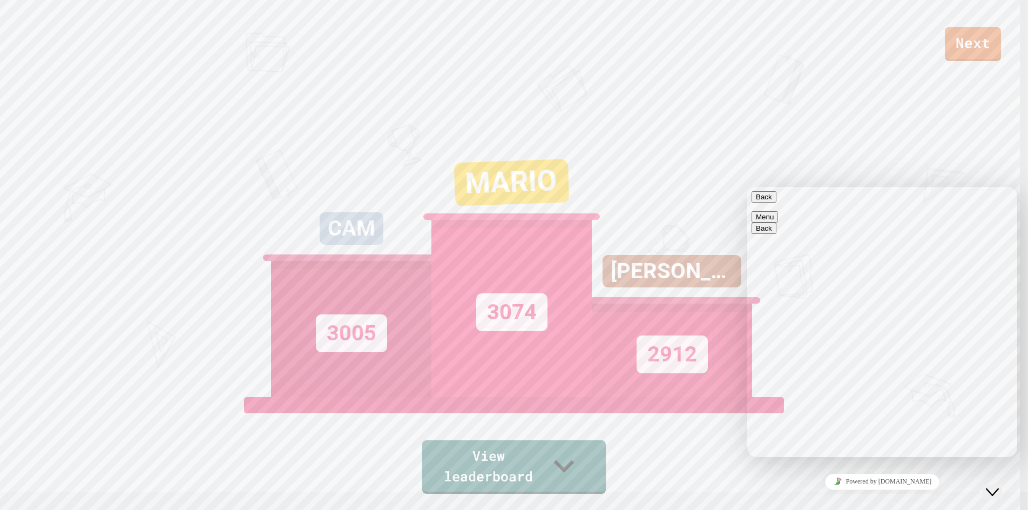
click at [999, 485] on div "Close Chat This icon closes the chat window." at bounding box center [992, 491] width 13 height 13
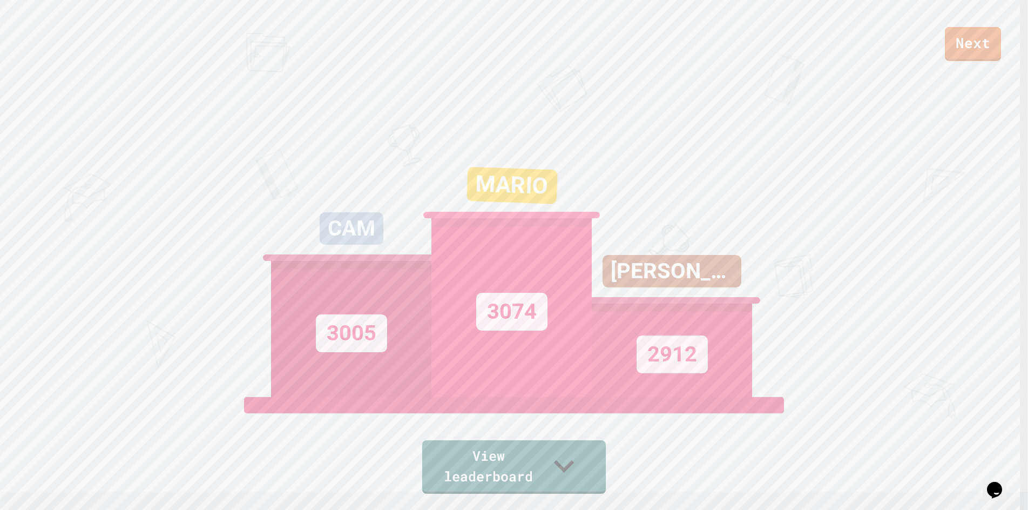
drag, startPoint x: 1008, startPoint y: 484, endPoint x: 997, endPoint y: 473, distance: 15.3
click at [1003, 484] on div "Opens Chat This icon Opens the chat window." at bounding box center [994, 489] width 17 height 17
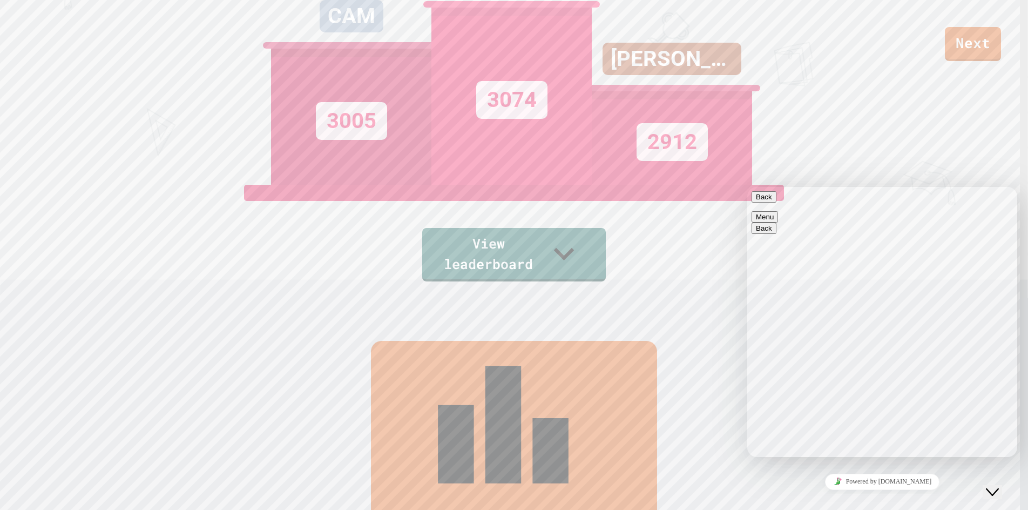
scroll to position [216, 0]
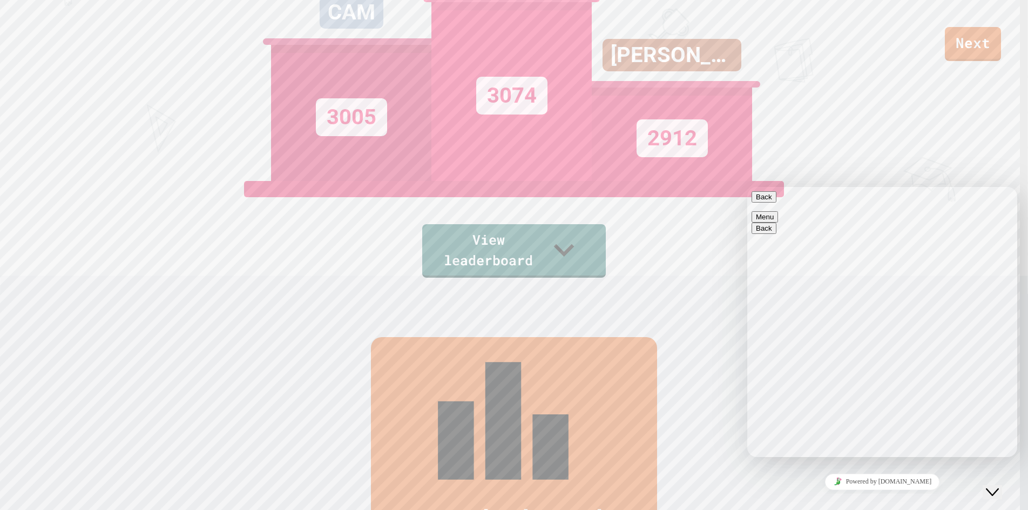
click at [682, 272] on div "Next CAM 3005 MARIO 3074 [PERSON_NAME] 2912 View leaderboard" at bounding box center [514, 39] width 1028 height 510
click at [997, 488] on icon "Chat widget" at bounding box center [992, 492] width 13 height 8
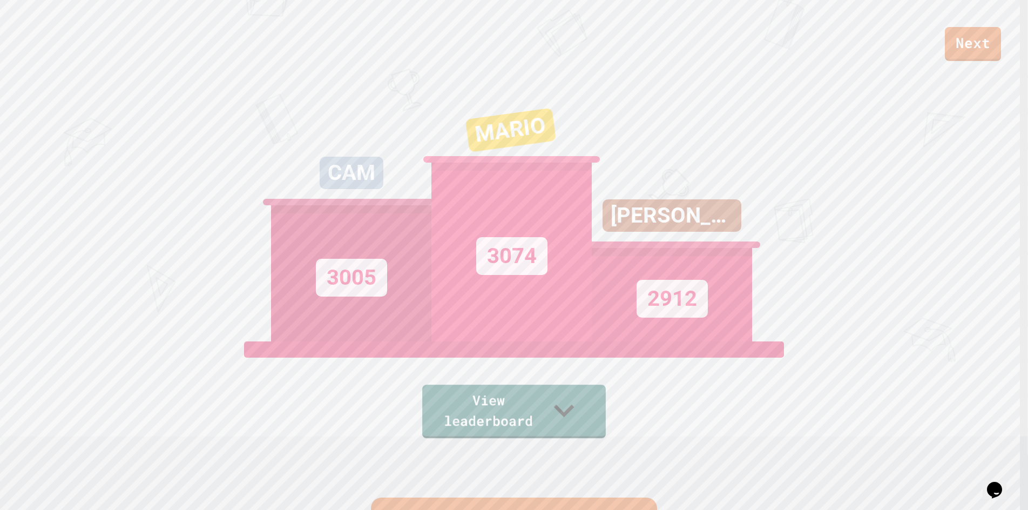
scroll to position [54, 0]
